Goal: Download file/media

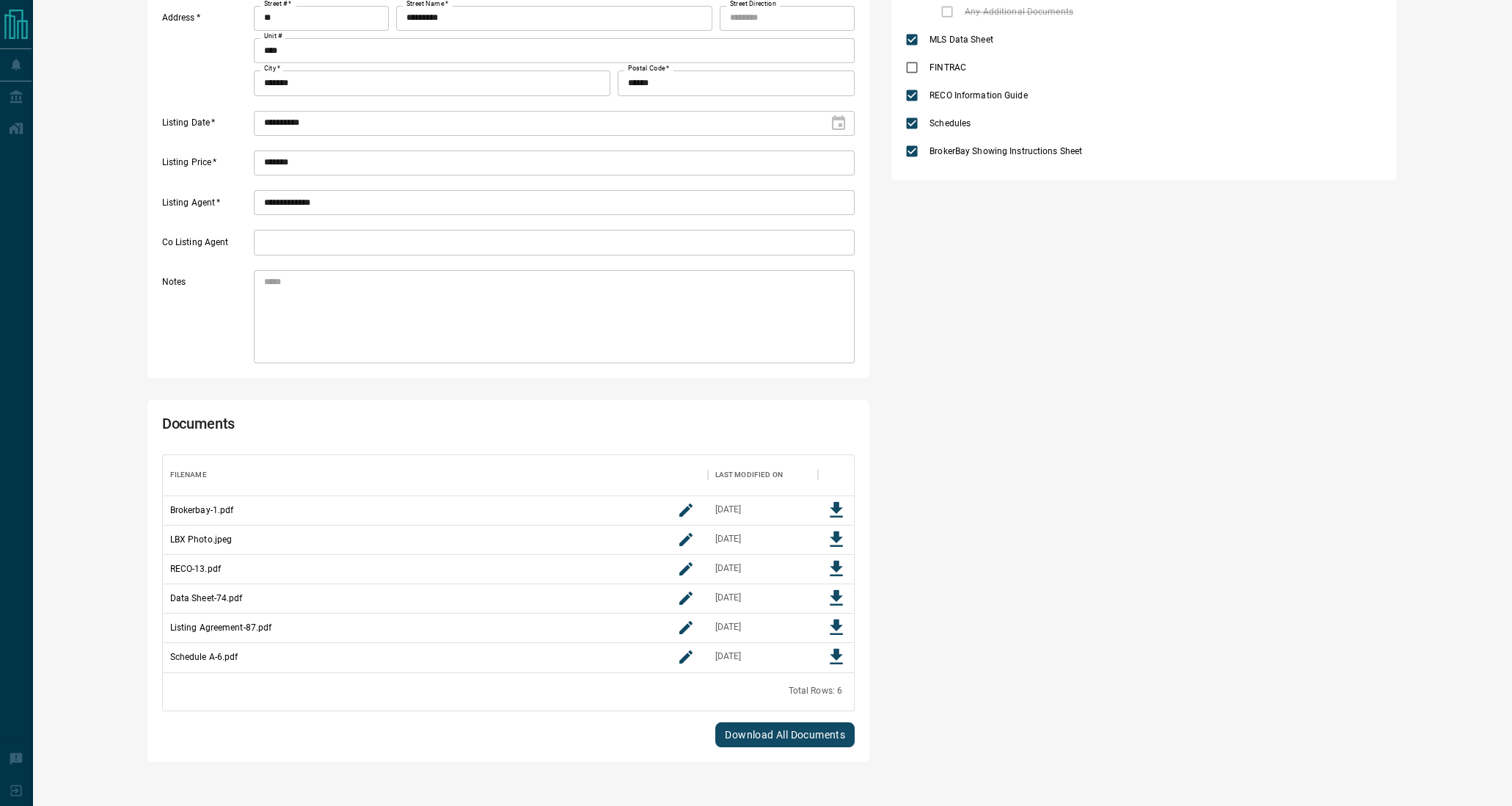
scroll to position [281, 0]
click at [833, 576] on icon "Download File" at bounding box center [836, 568] width 13 height 15
click at [834, 599] on icon "Download File" at bounding box center [836, 597] width 13 height 15
click at [832, 632] on icon "Download File" at bounding box center [836, 628] width 22 height 22
click at [832, 650] on icon "Download File" at bounding box center [836, 656] width 22 height 22
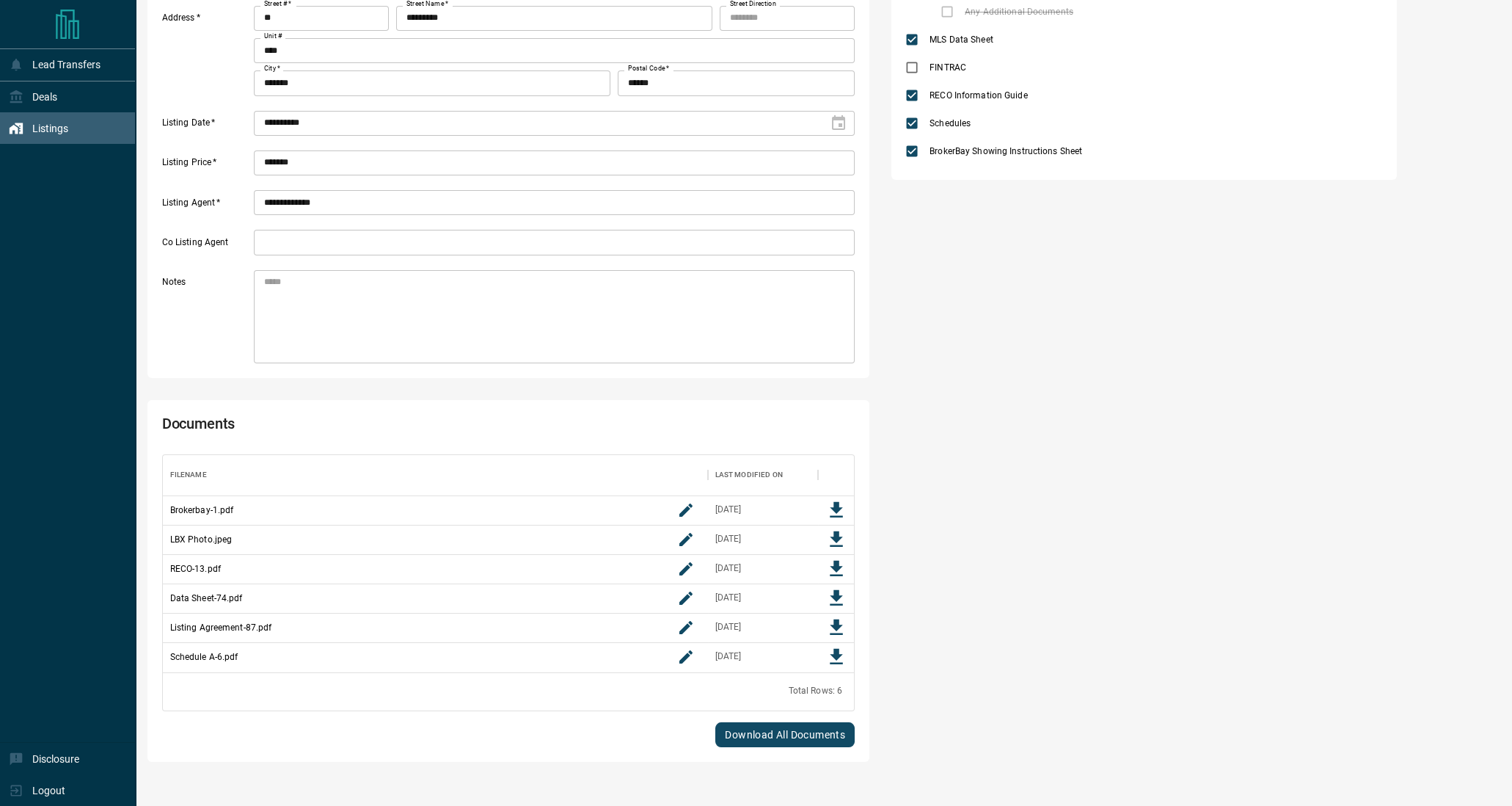
click at [0, 116] on div "Listings" at bounding box center [67, 127] width 135 height 31
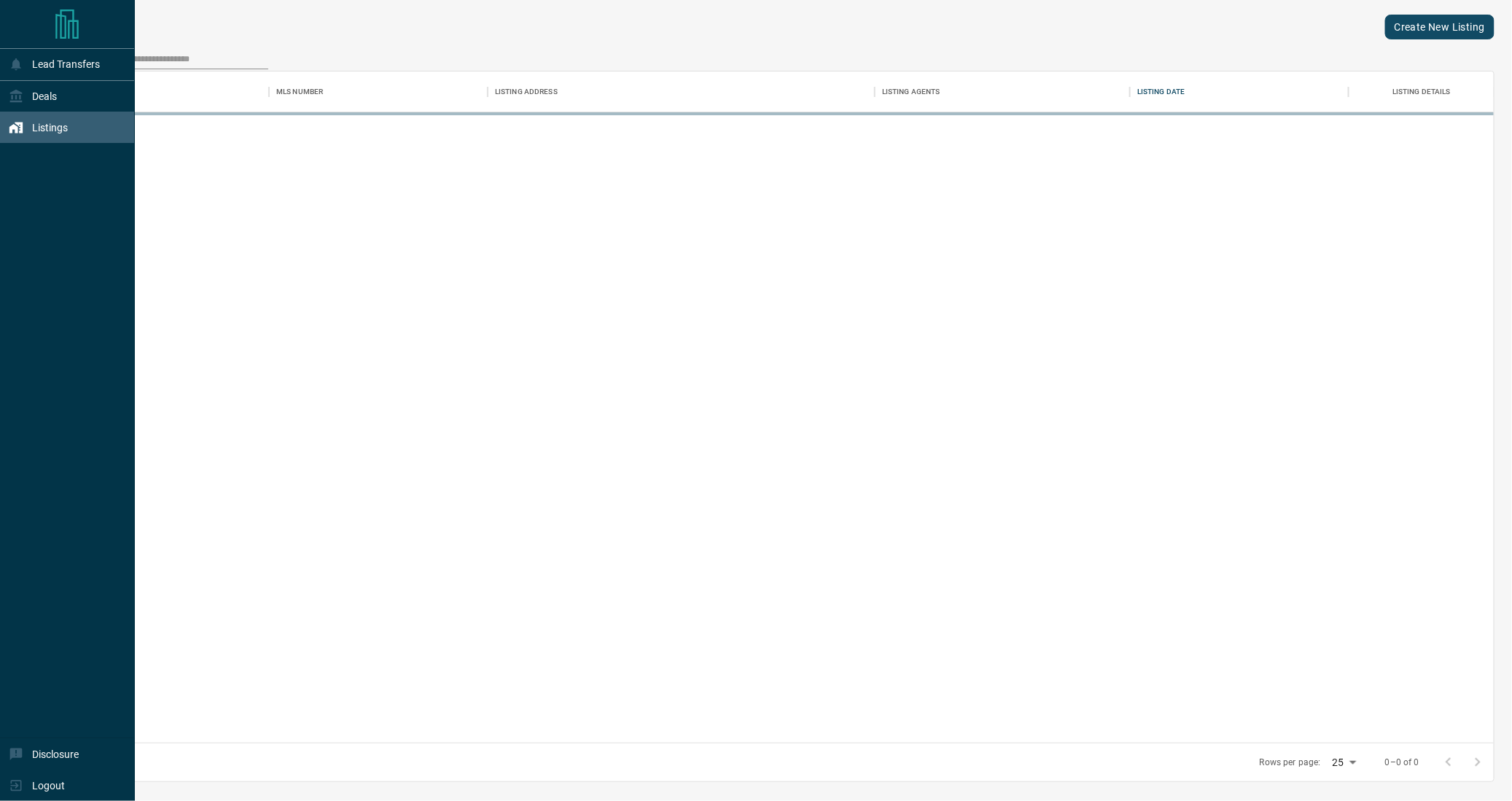
scroll to position [661, 1434]
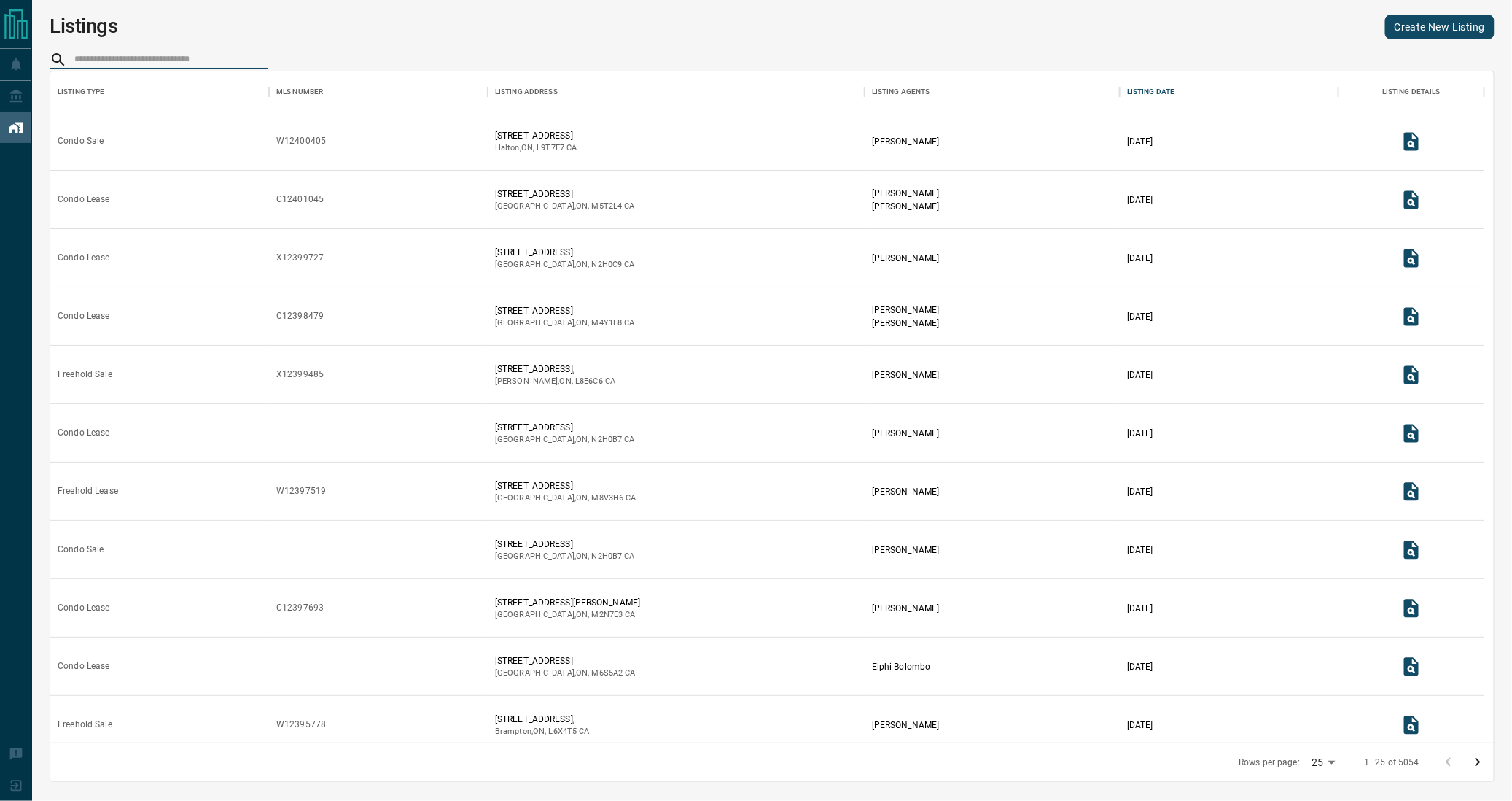
click at [149, 69] on input "search" at bounding box center [172, 59] width 194 height 19
paste input "*********"
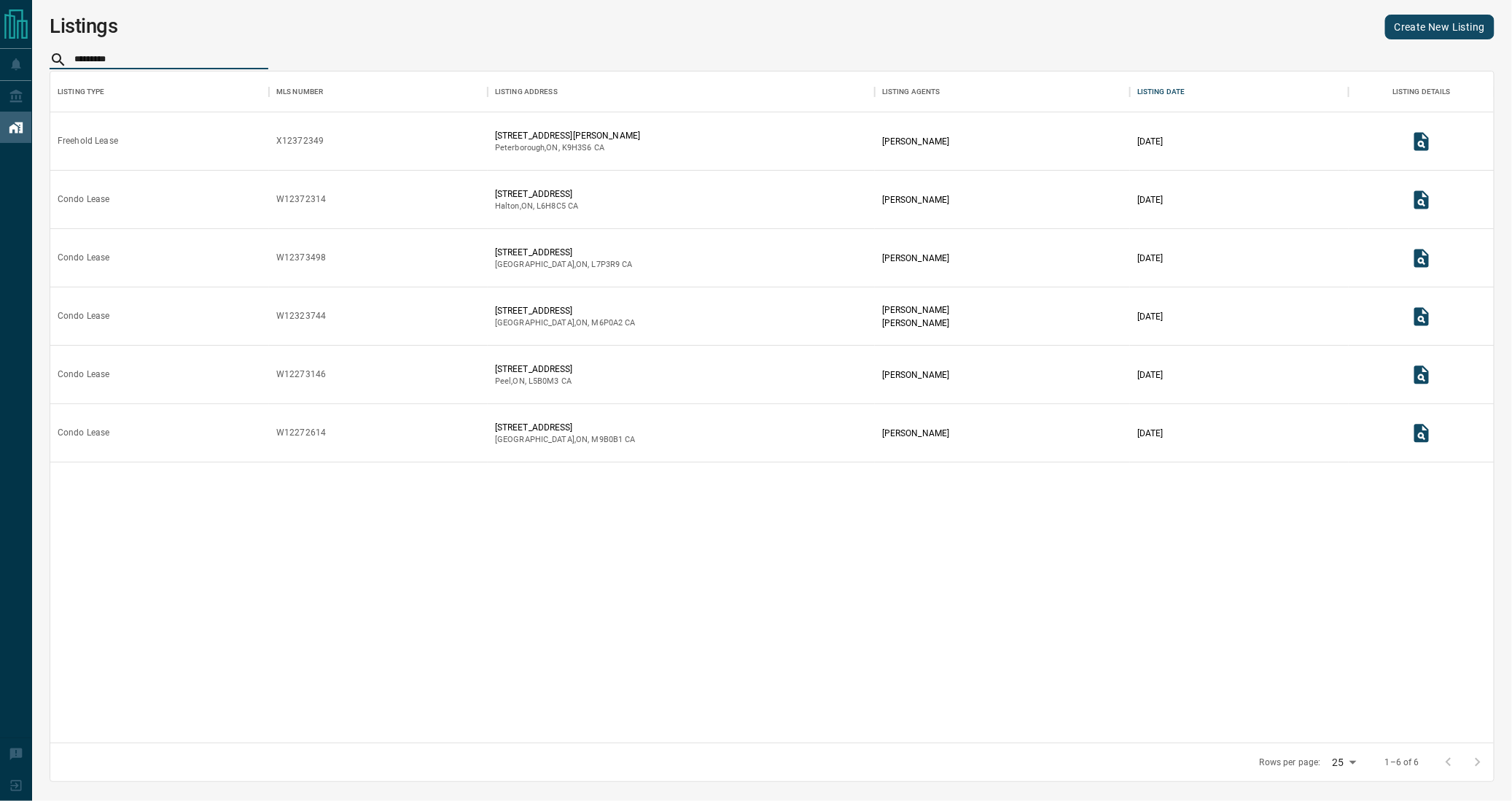
type input "*********"
click at [1414, 208] on icon "View Listing Details" at bounding box center [1421, 200] width 14 height 18
